Goal: Task Accomplishment & Management: Manage account settings

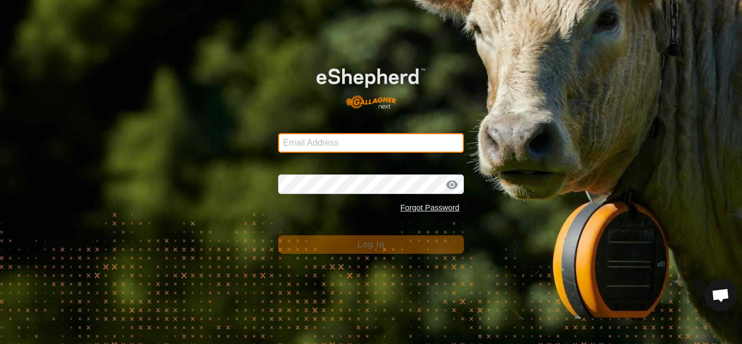
click at [329, 139] on input "Email Address" at bounding box center [371, 143] width 186 height 20
type input "[EMAIL_ADDRESS][DOMAIN_NAME]"
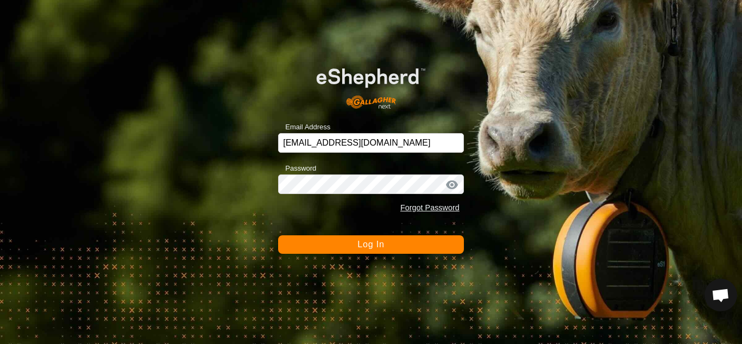
click at [351, 240] on button "Log In" at bounding box center [371, 244] width 186 height 18
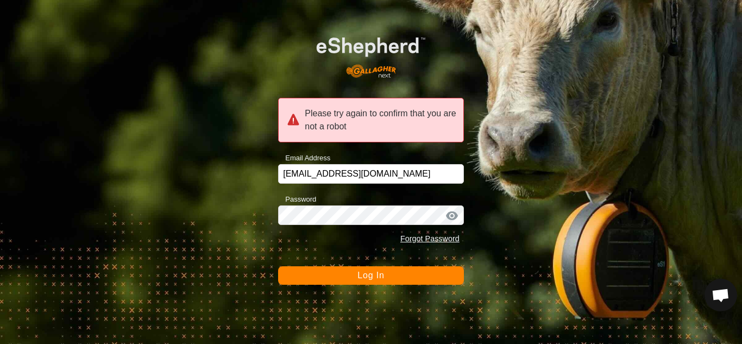
click at [368, 276] on span "Log In" at bounding box center [371, 275] width 27 height 9
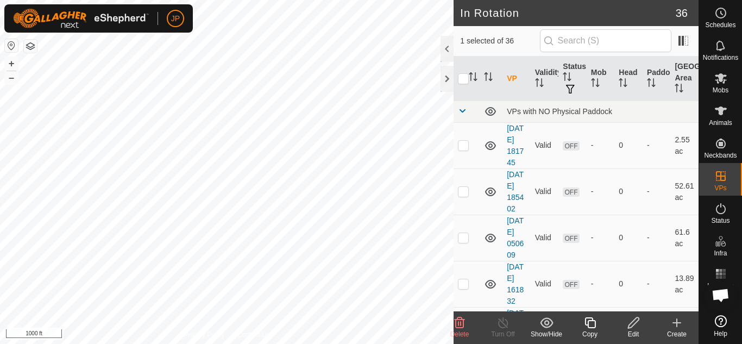
checkbox input "true"
checkbox input "false"
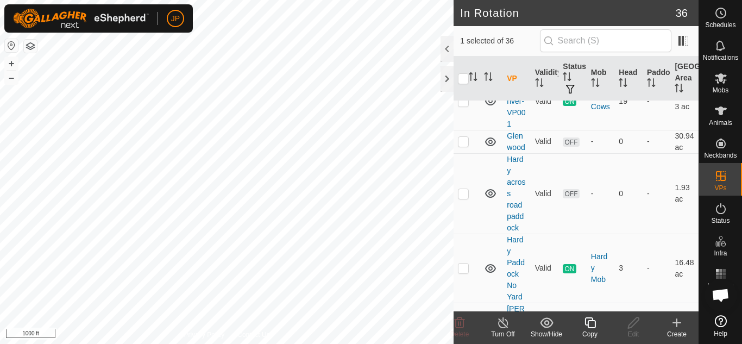
scroll to position [746, 0]
